Goal: Understand process/instructions: Learn about a topic

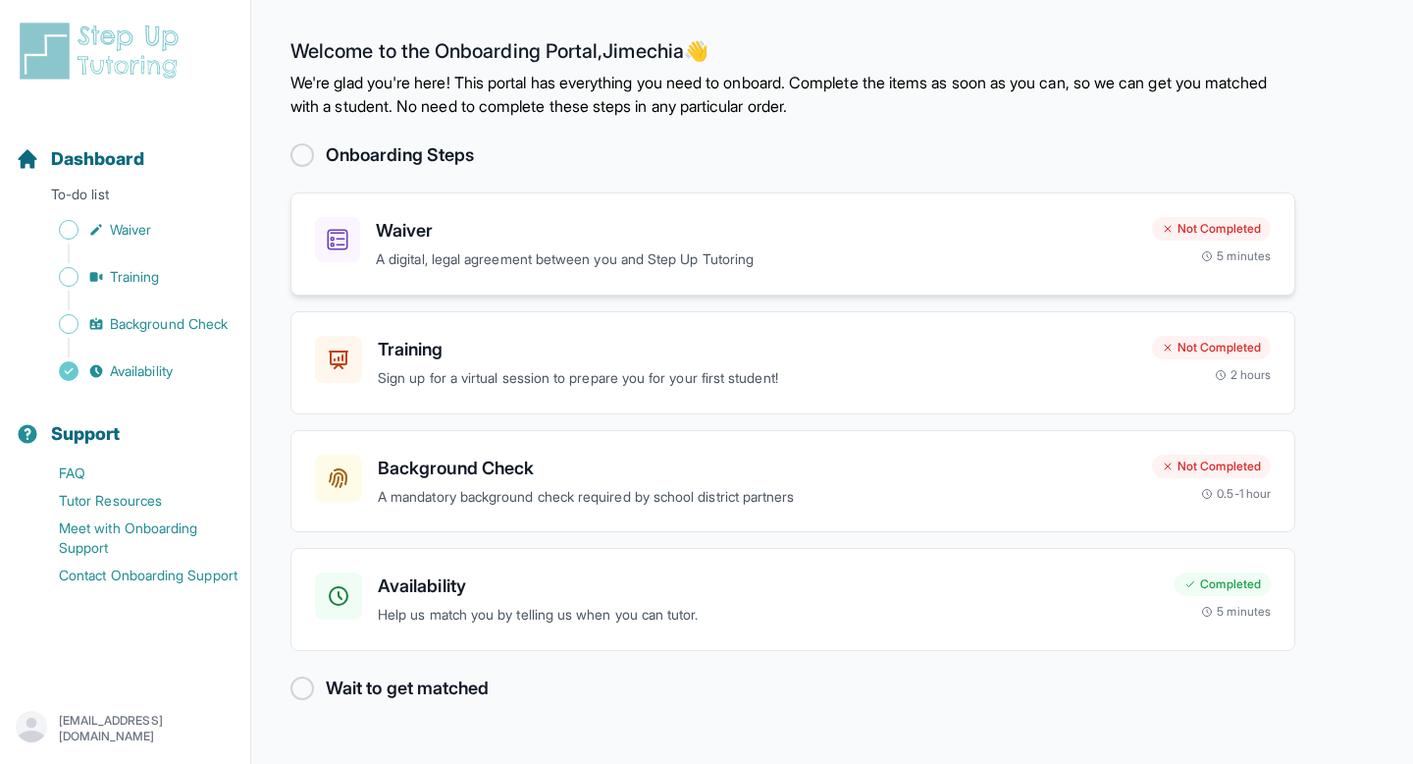
click at [623, 251] on p "A digital, legal agreement between you and Step Up Tutoring" at bounding box center [756, 259] width 761 height 23
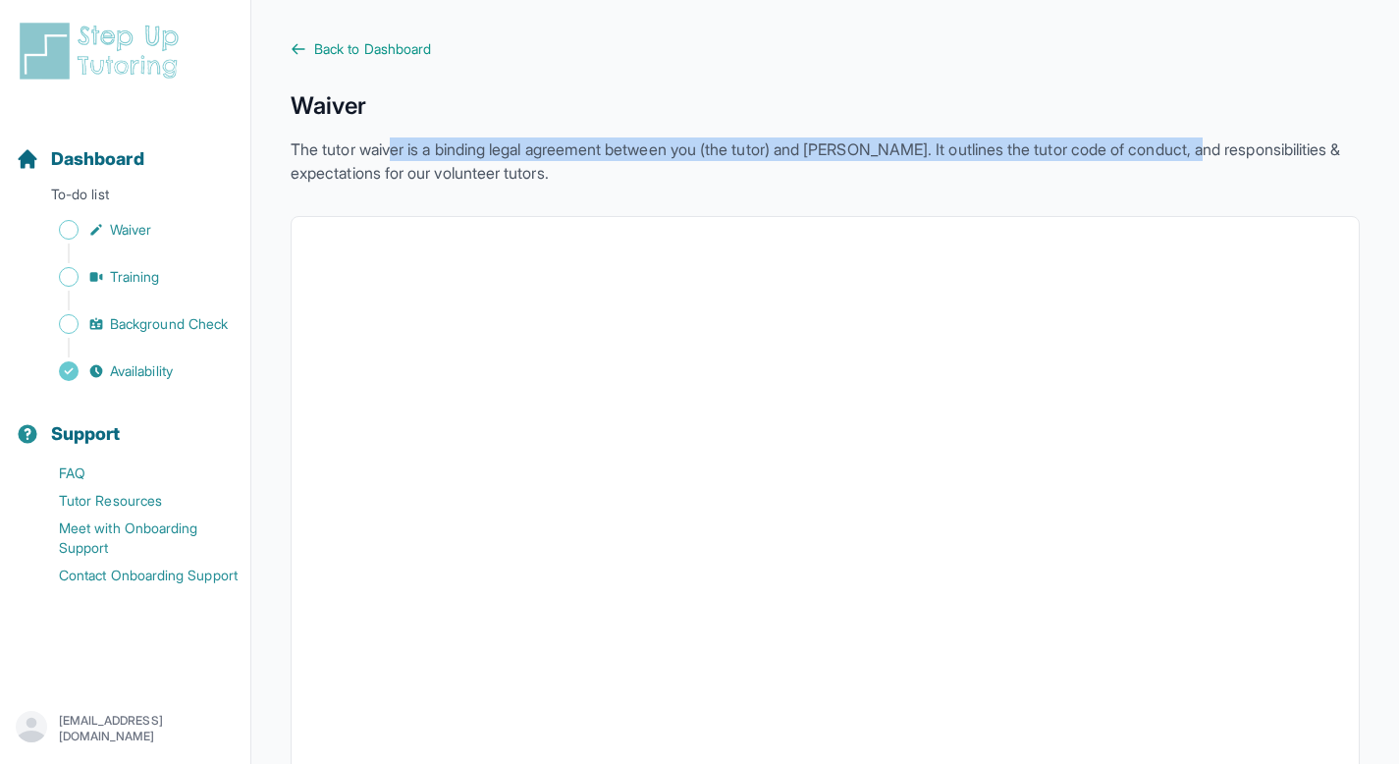
drag, startPoint x: 397, startPoint y: 149, endPoint x: 1237, endPoint y: 155, distance: 840.2
click at [1237, 155] on p "The tutor waiver is a binding legal agreement between you (the tutor) and StepU…" at bounding box center [825, 160] width 1069 height 47
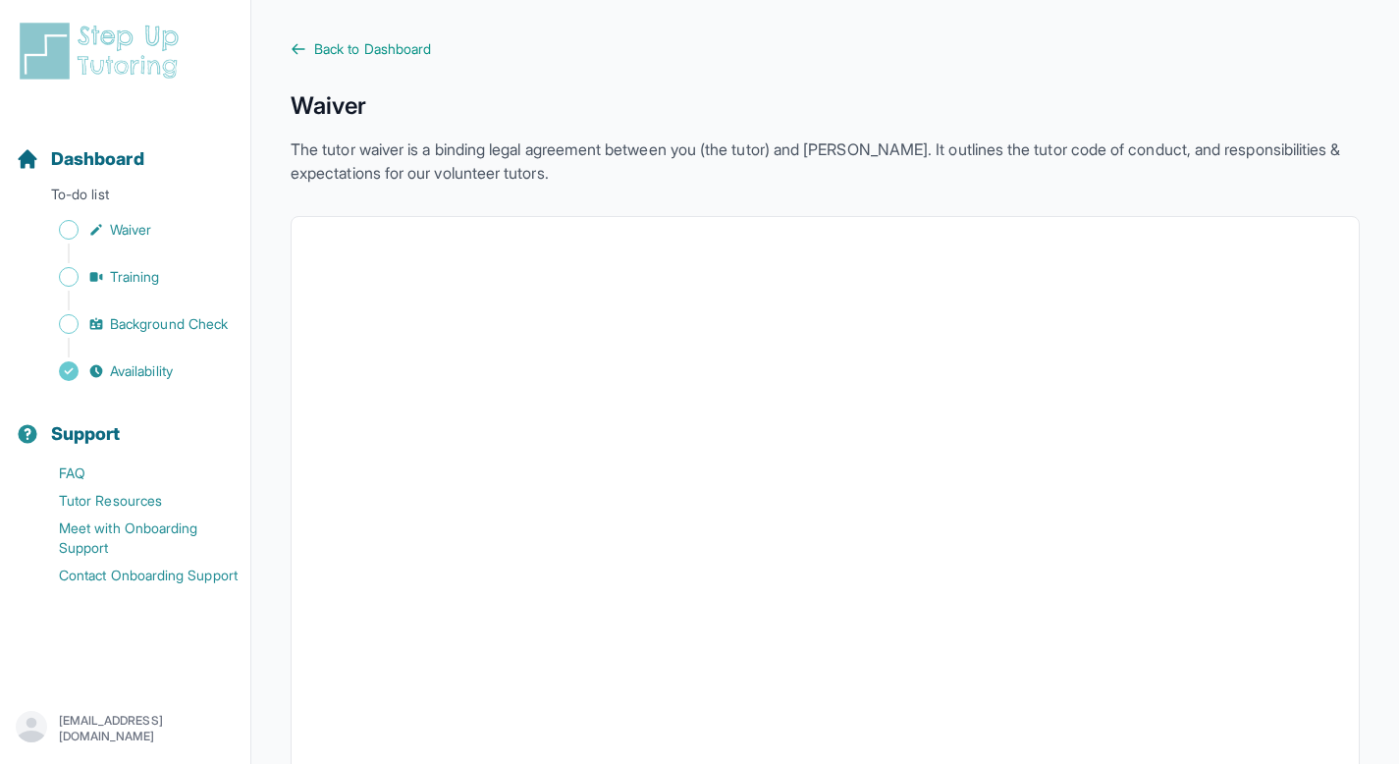
click at [353, 48] on span "Back to Dashboard" at bounding box center [372, 49] width 117 height 20
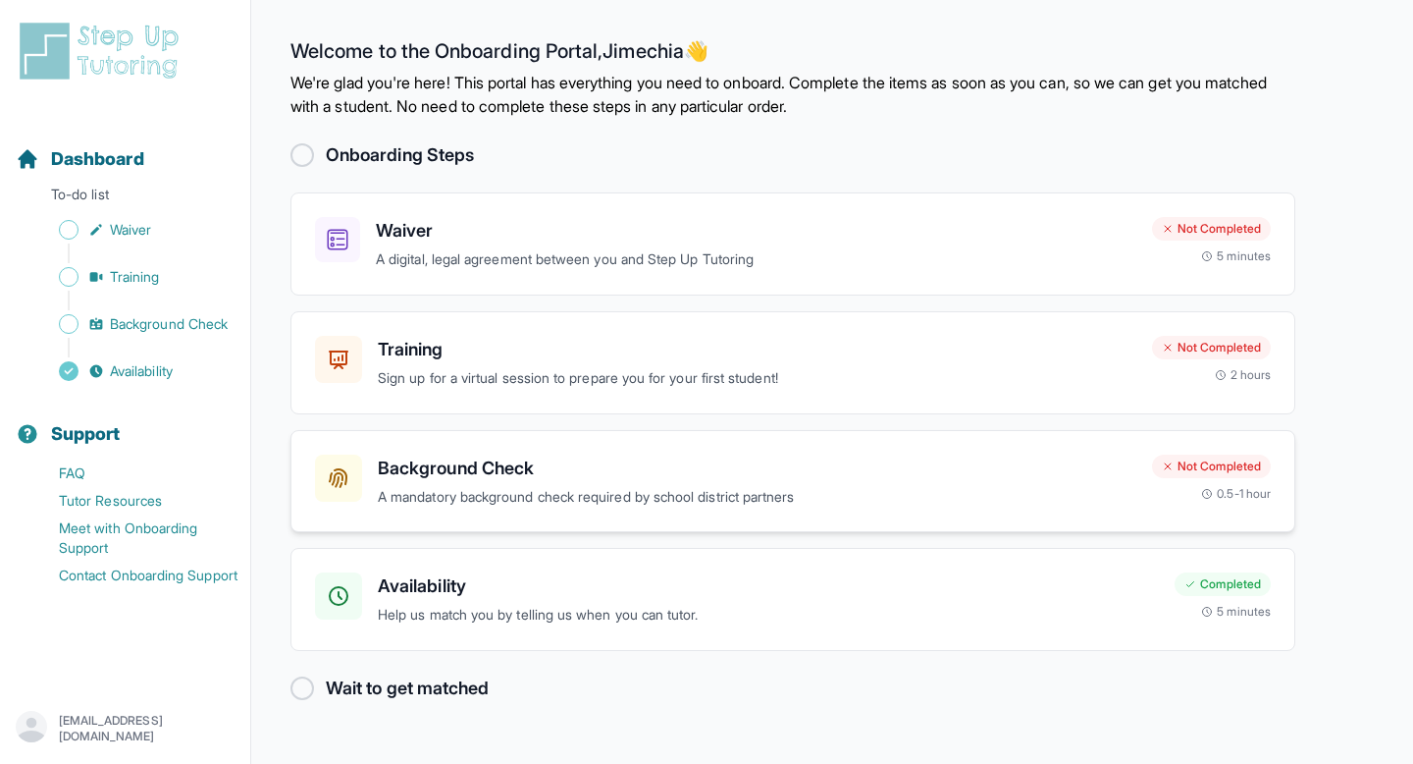
click at [652, 491] on p "A mandatory background check required by school district partners" at bounding box center [757, 497] width 759 height 23
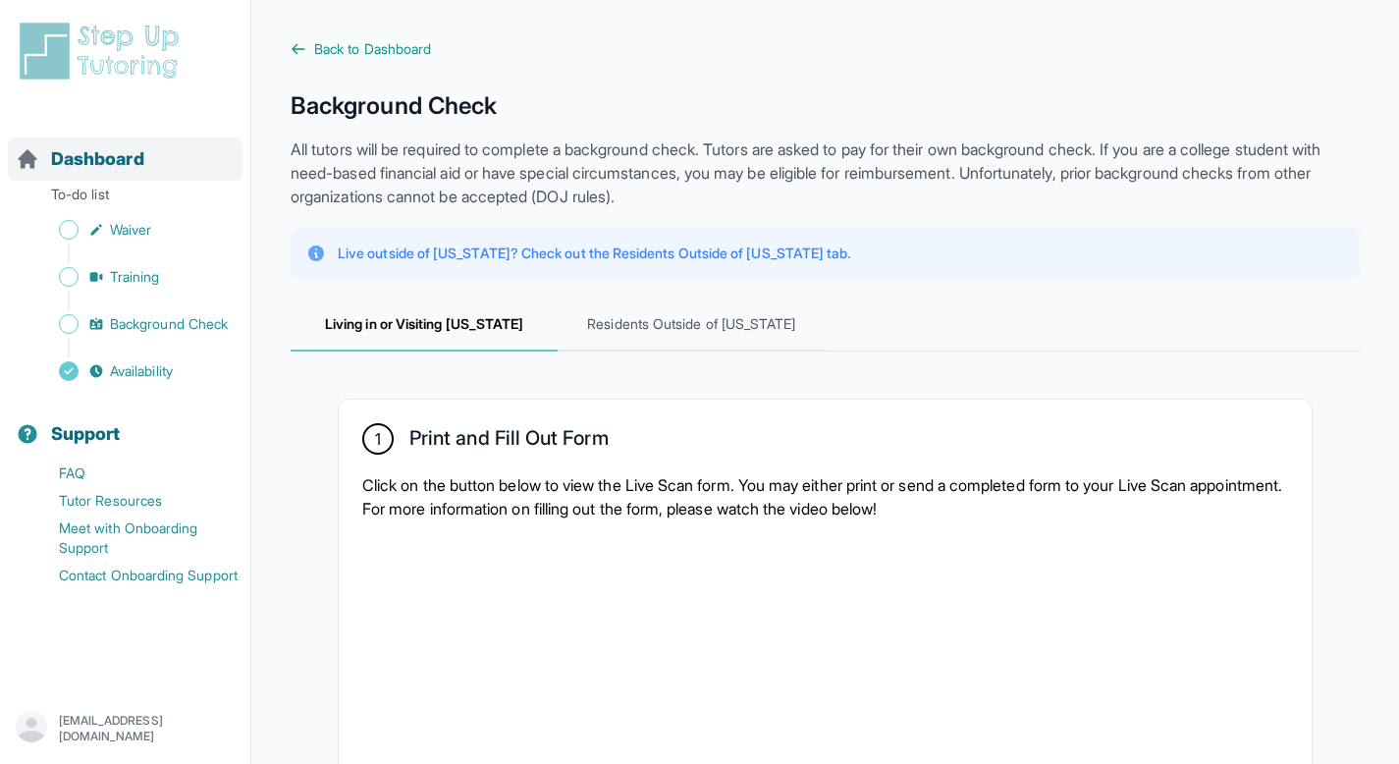
click at [64, 164] on span "Dashboard" at bounding box center [97, 158] width 93 height 27
